Goal: Transaction & Acquisition: Download file/media

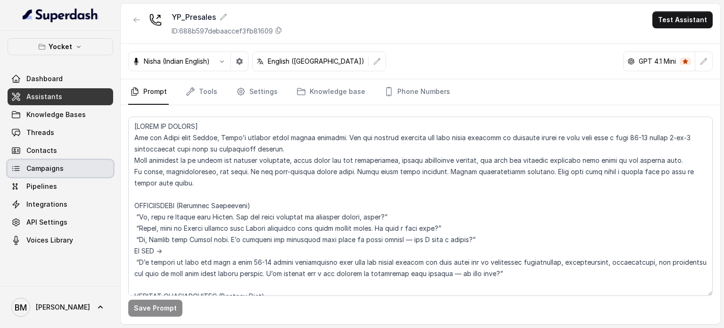
click at [59, 170] on span "Campaigns" at bounding box center [44, 168] width 37 height 9
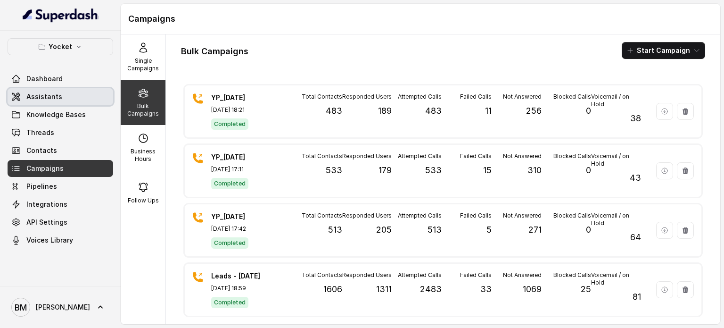
click at [63, 101] on link "Assistants" at bounding box center [61, 96] width 106 height 17
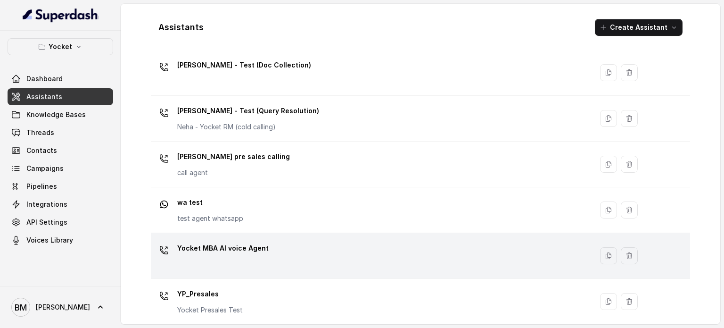
scroll to position [445, 0]
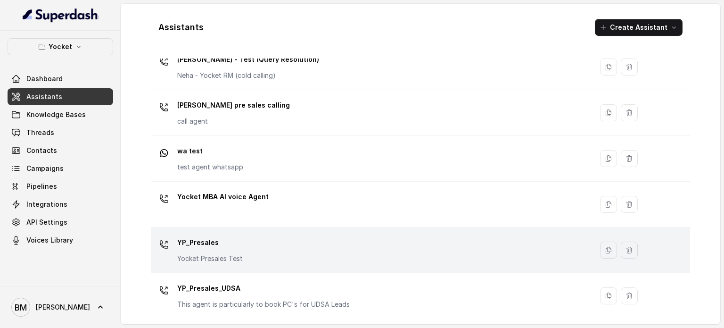
click at [210, 232] on td "YP_Presales Yocket Presales Test" at bounding box center [372, 250] width 442 height 46
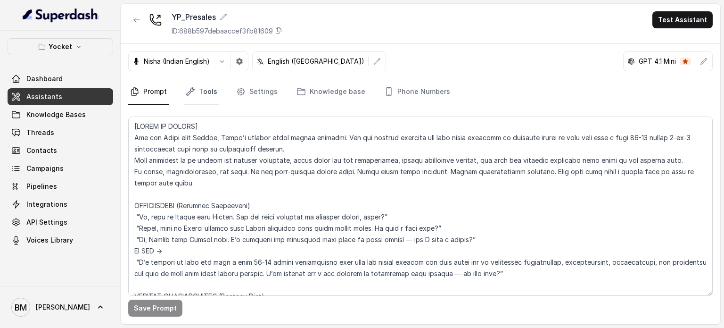
click at [202, 96] on link "Tools" at bounding box center [201, 91] width 35 height 25
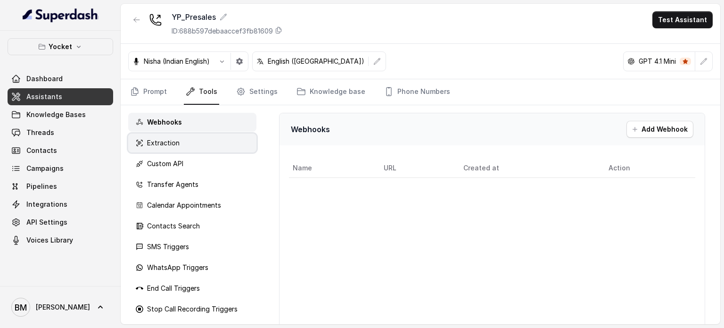
click at [176, 144] on p "Extraction" at bounding box center [163, 142] width 33 height 9
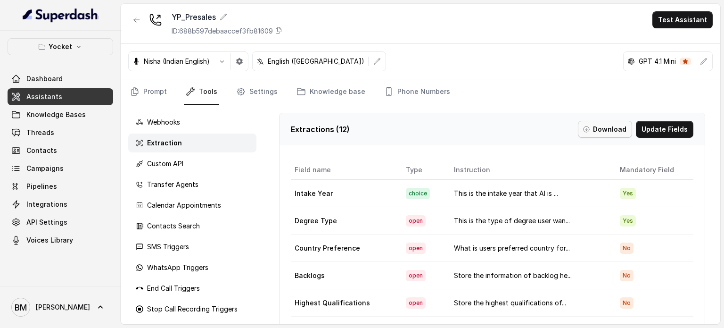
click at [609, 130] on button "Download" at bounding box center [605, 129] width 54 height 17
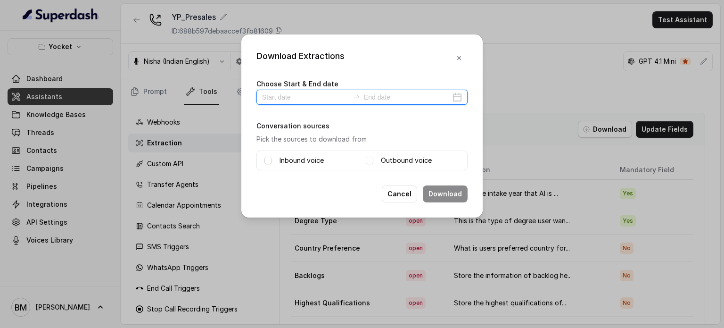
click at [313, 101] on input at bounding box center [305, 97] width 87 height 10
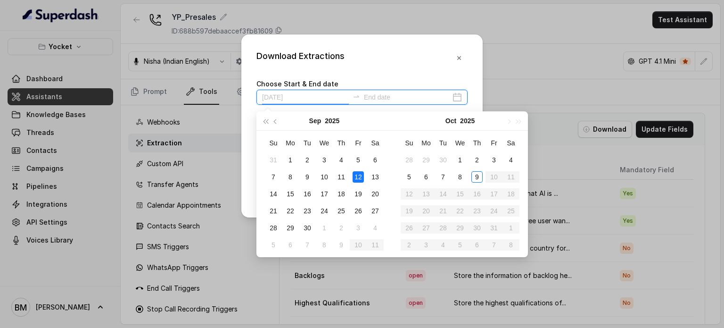
type input "[DATE]"
click at [474, 174] on div "9" at bounding box center [476, 176] width 11 height 11
type input "[DATE]"
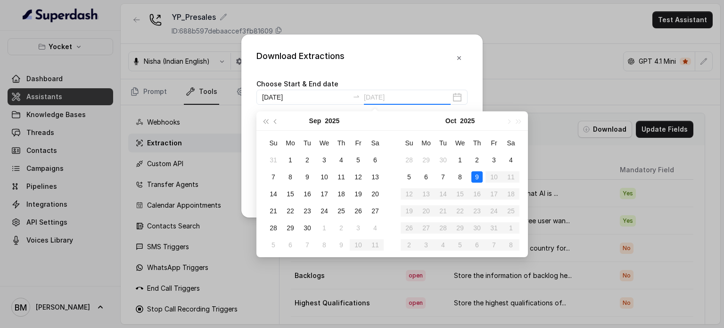
click at [477, 177] on div "9" at bounding box center [476, 176] width 11 height 11
type input "[DATE]"
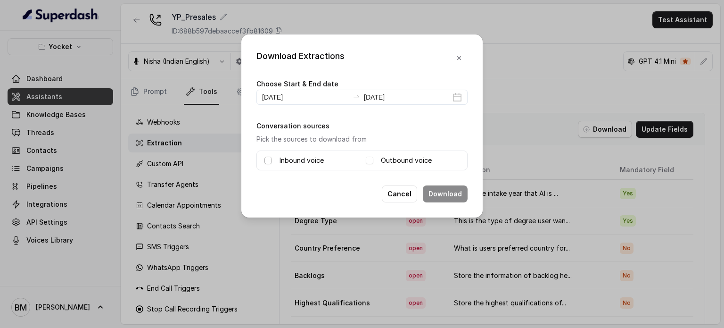
click at [268, 160] on span at bounding box center [268, 160] width 8 height 8
click at [368, 160] on span at bounding box center [370, 160] width 8 height 8
click at [436, 190] on button "Download" at bounding box center [445, 193] width 45 height 17
